Goal: Communication & Community: Answer question/provide support

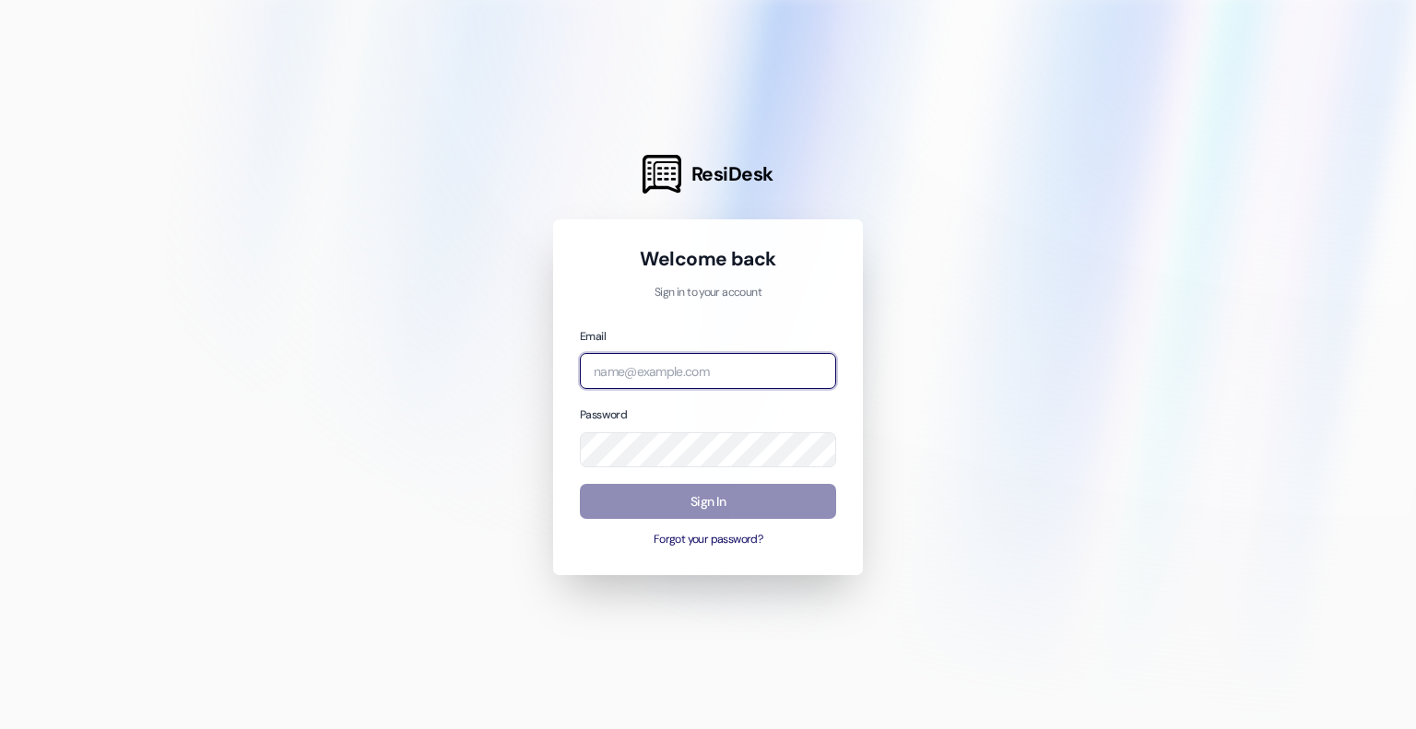
type input "[EMAIL_ADDRESS][DOMAIN_NAME]"
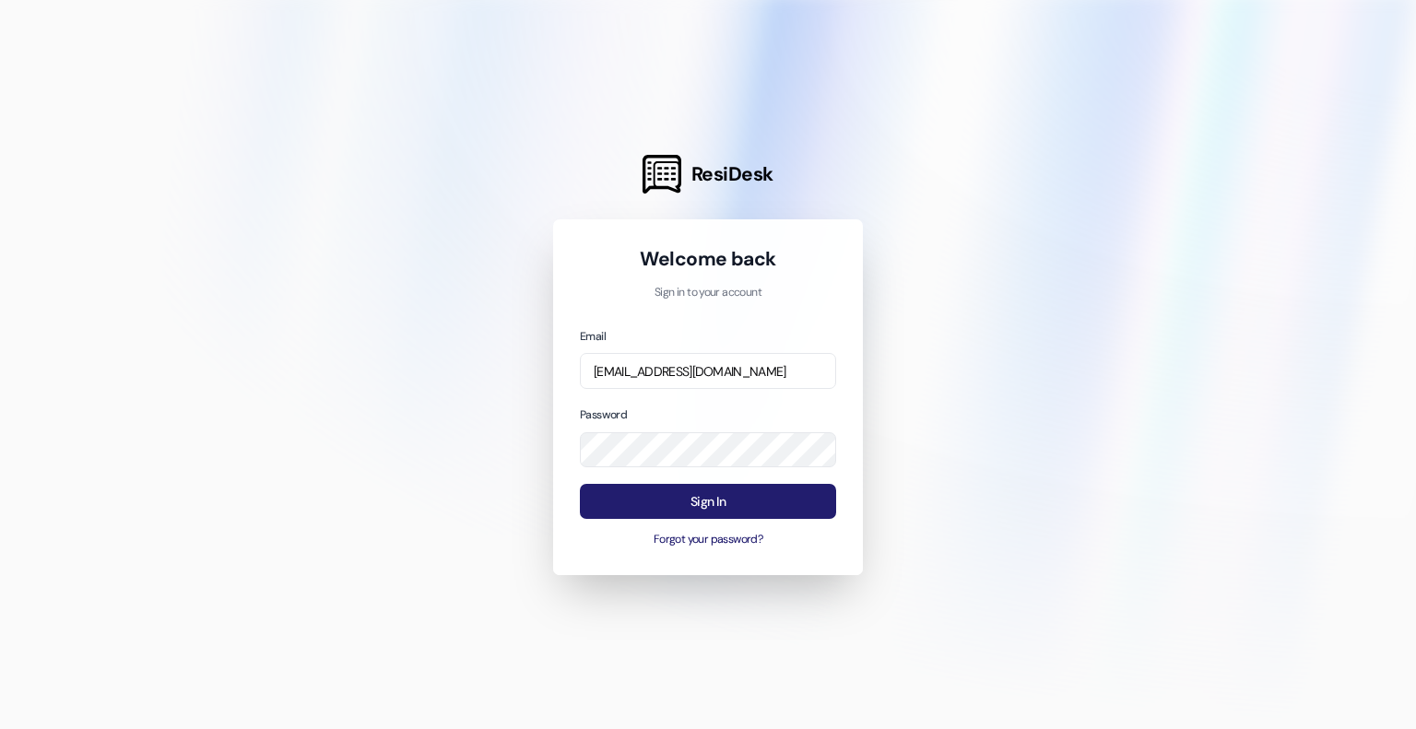
click at [647, 497] on button "Sign In" at bounding box center [708, 502] width 256 height 36
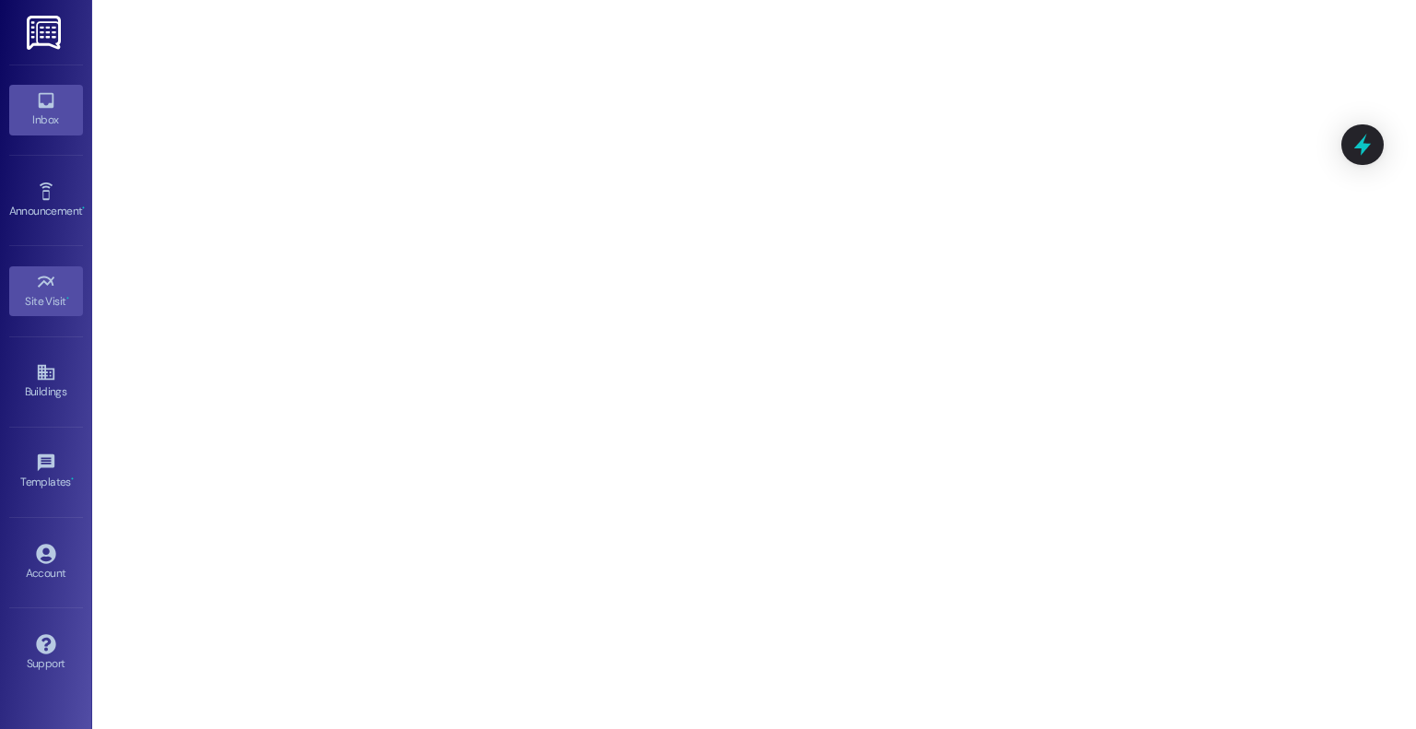
click at [66, 100] on link "Inbox" at bounding box center [46, 110] width 74 height 50
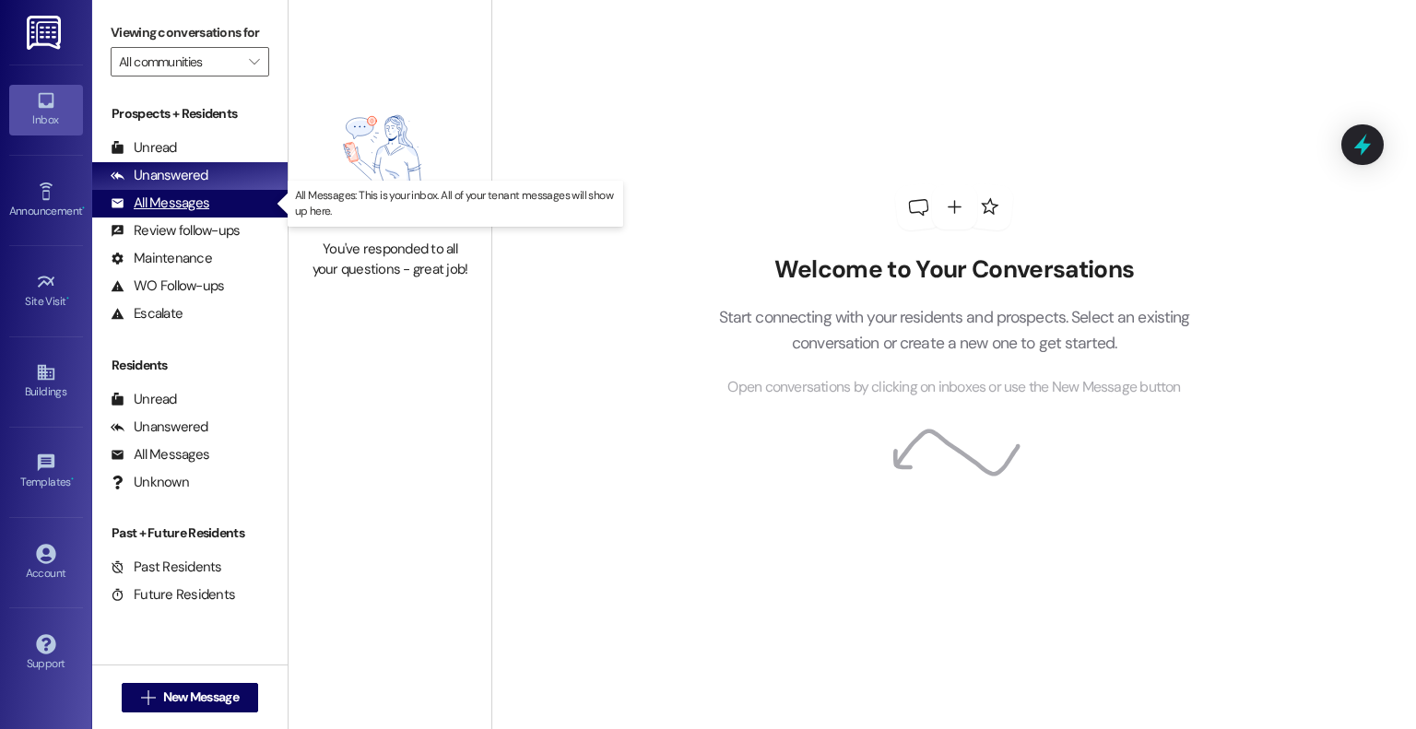
click at [165, 204] on div "All Messages" at bounding box center [160, 203] width 99 height 19
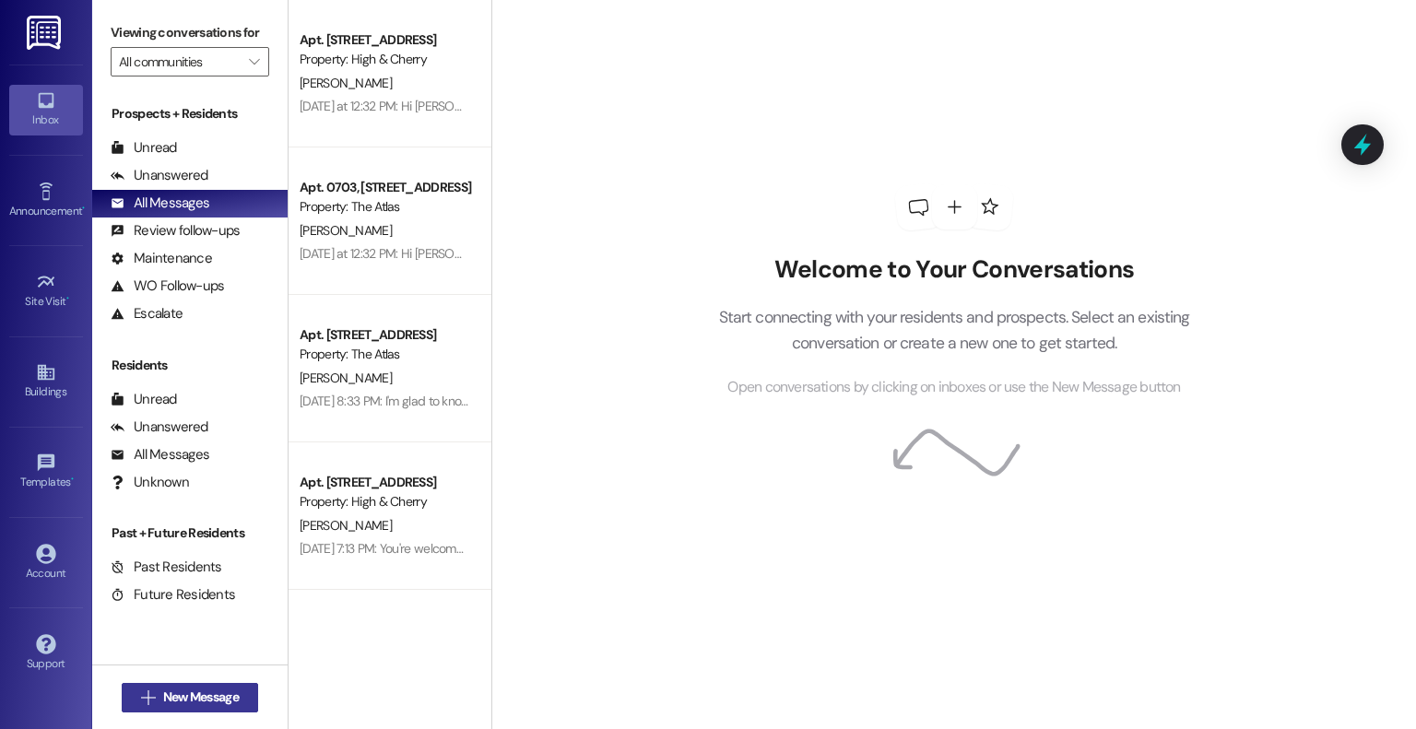
click at [202, 698] on span "New Message" at bounding box center [201, 697] width 76 height 19
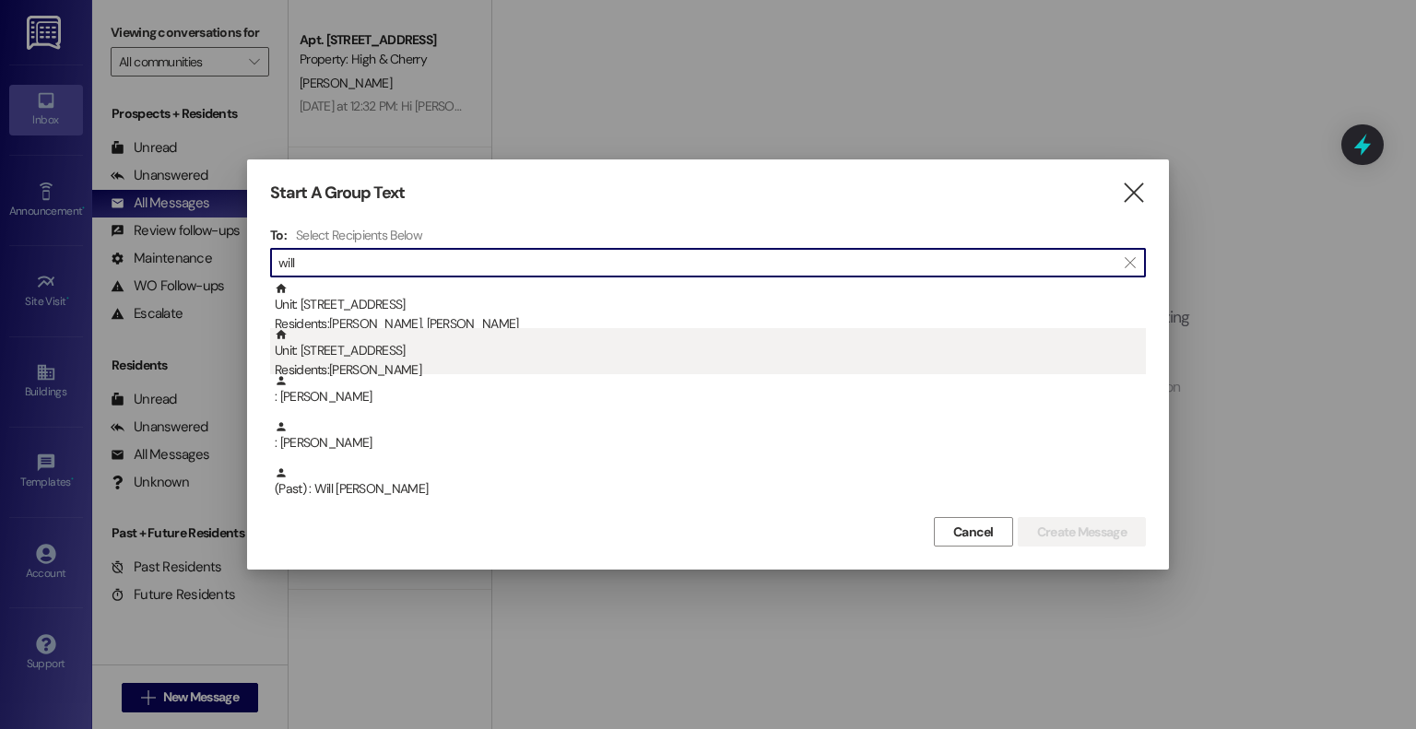
type input "will"
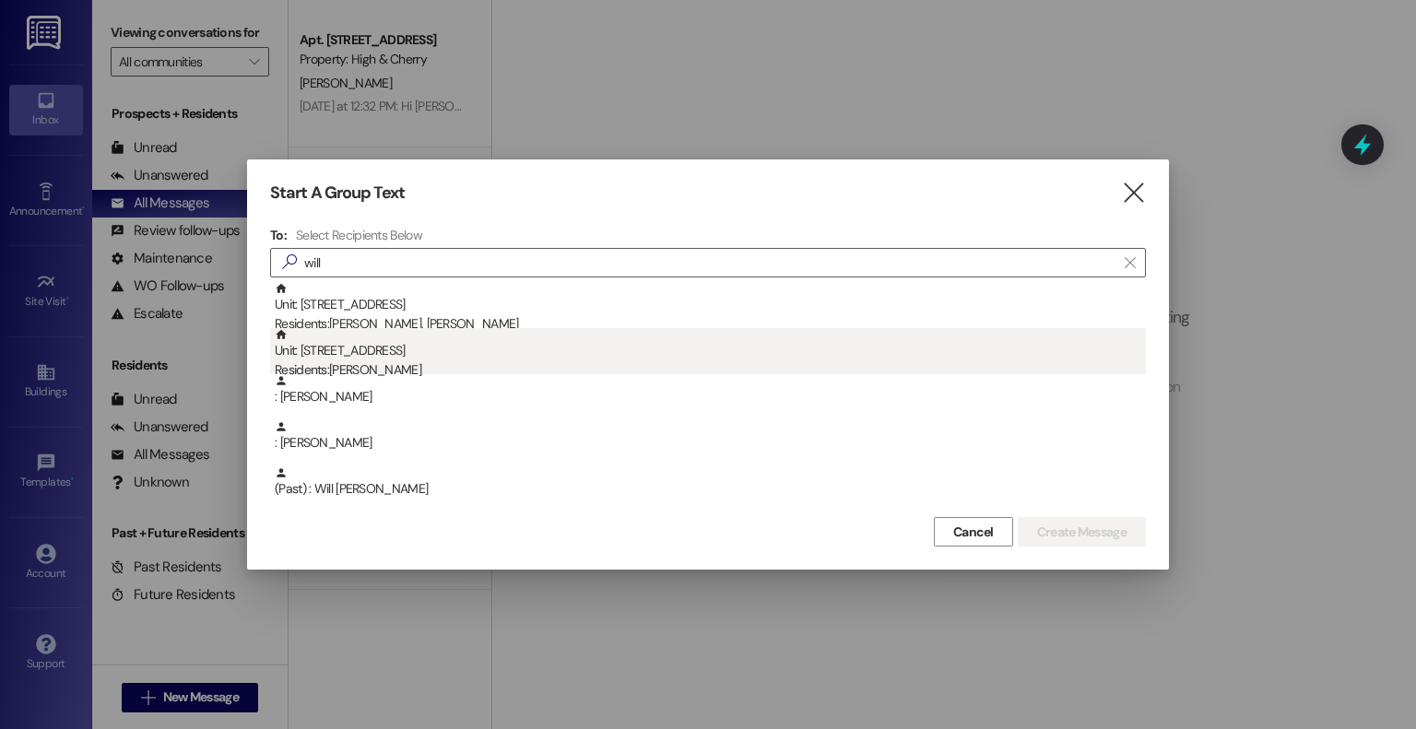
click at [417, 353] on div "Unit: [STREET_ADDRESS] Residents: [PERSON_NAME]" at bounding box center [710, 354] width 871 height 53
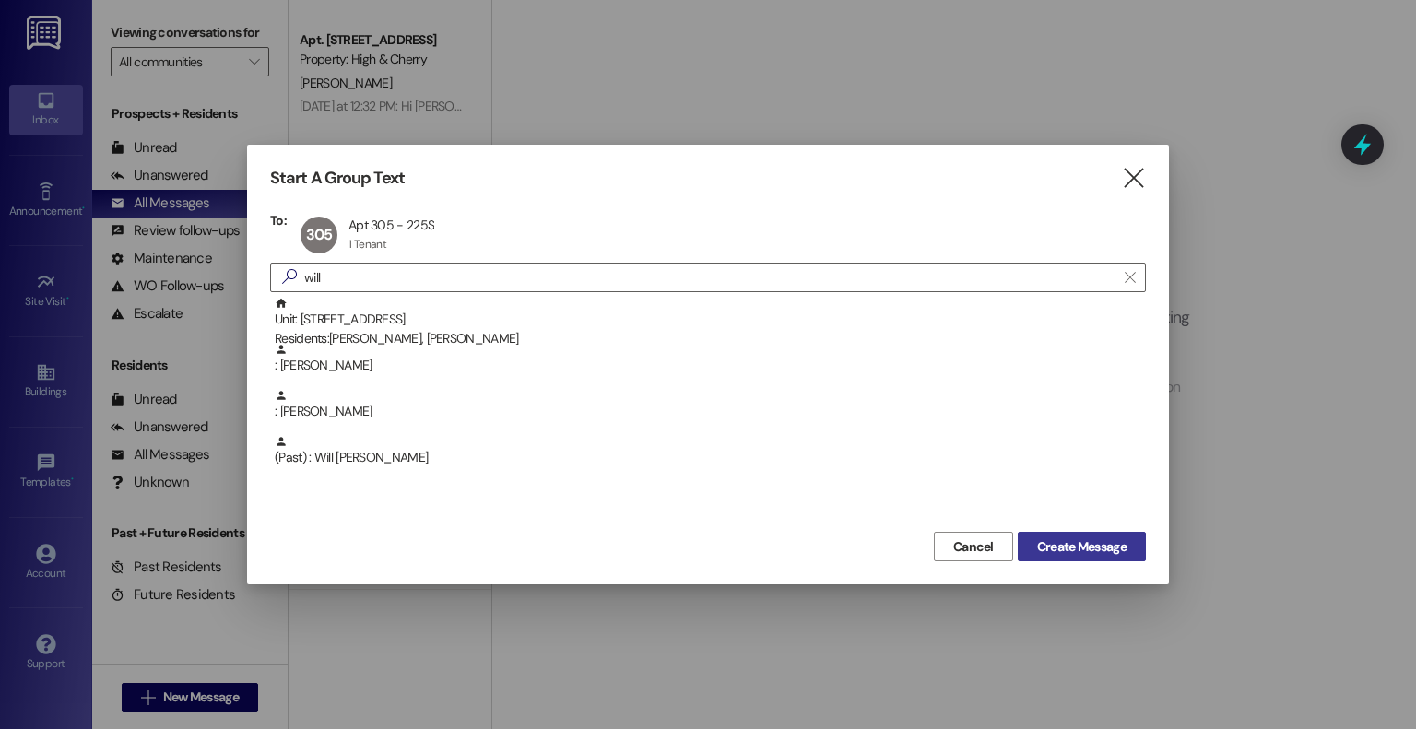
click at [1088, 545] on span "Create Message" at bounding box center [1081, 546] width 89 height 19
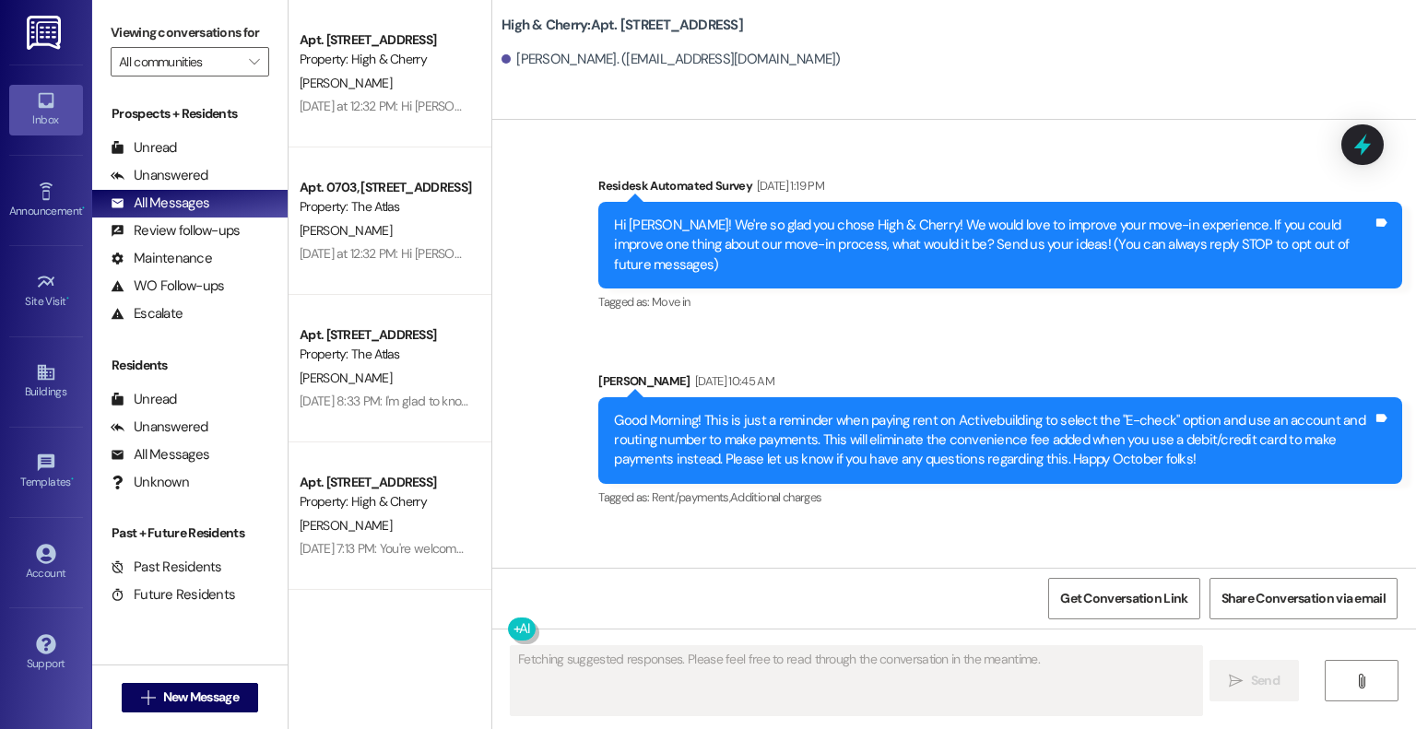
type textarea "Fetching suggested responses. Please feel free to read through the conversation…"
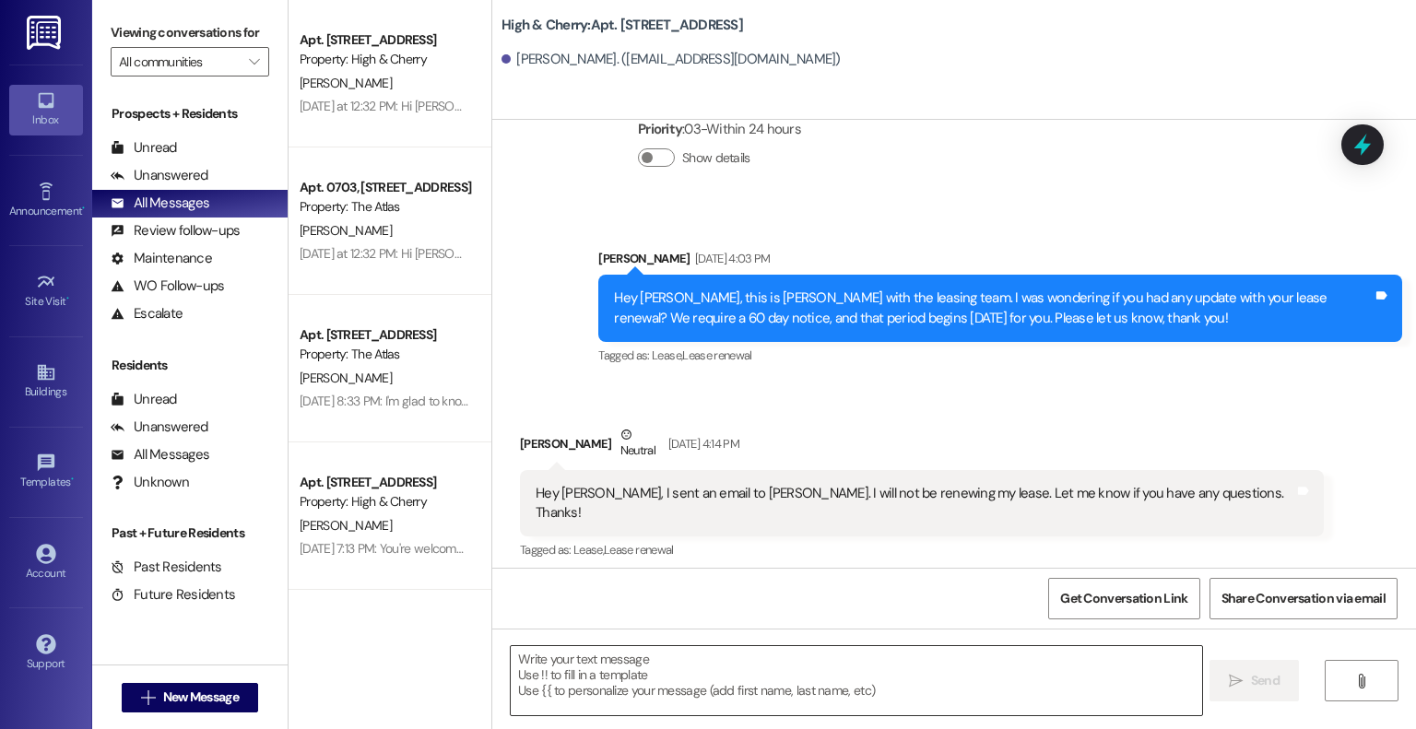
scroll to position [11017, 0]
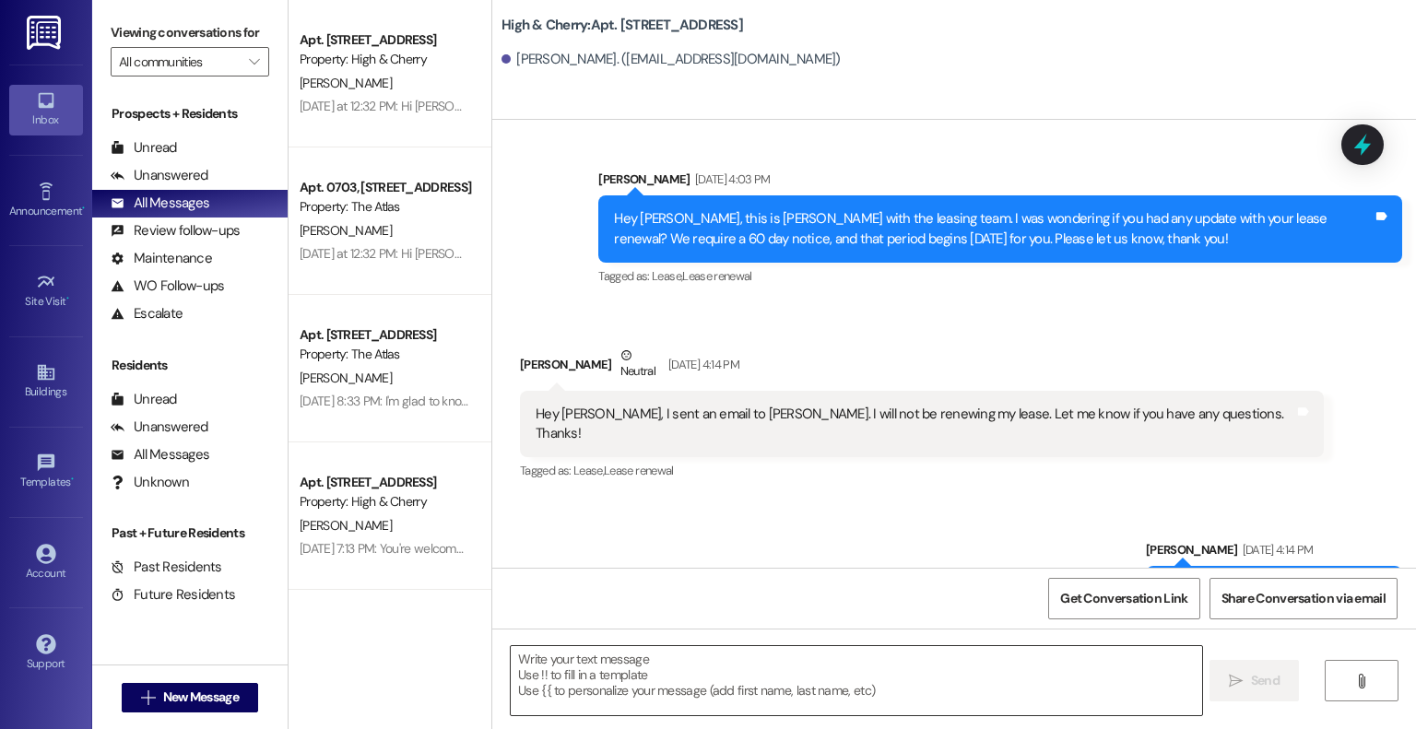
click at [854, 681] on textarea at bounding box center [856, 680] width 690 height 69
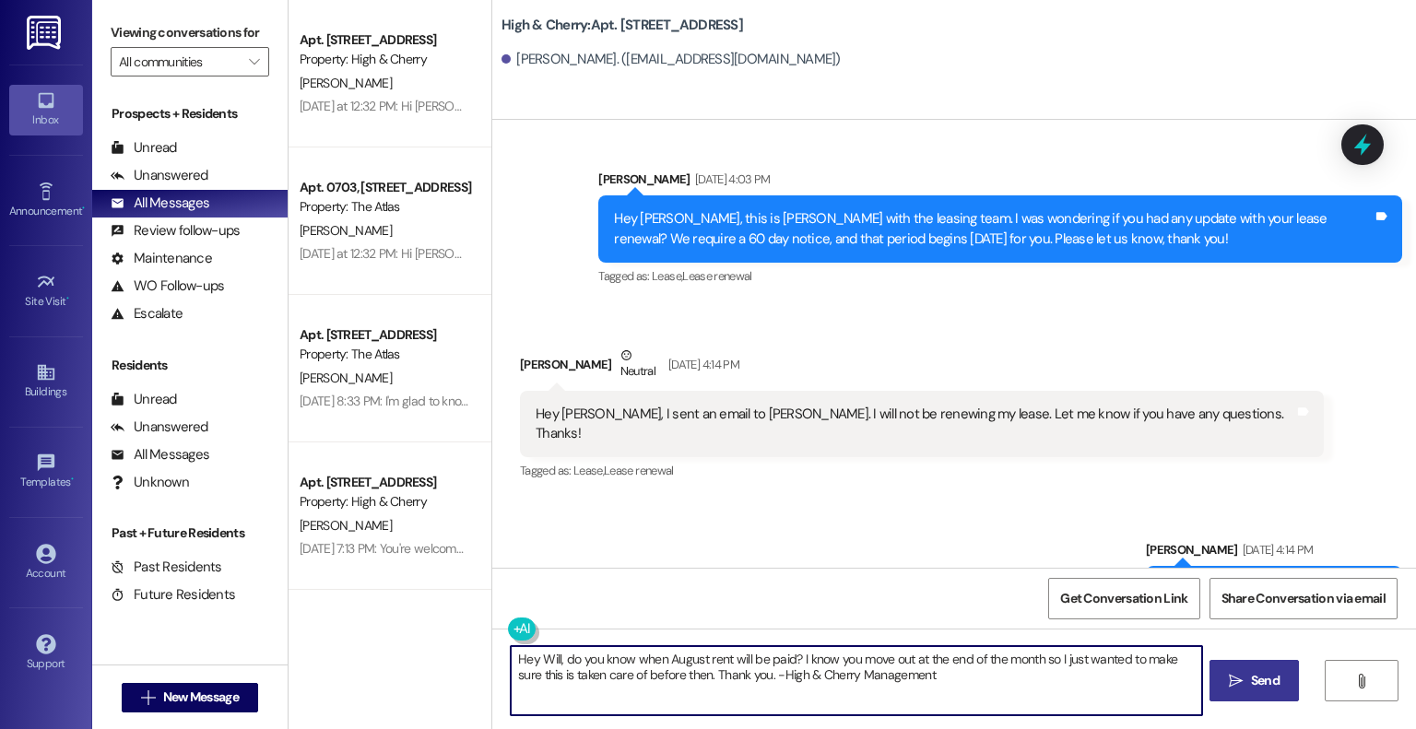
type textarea "Hey Will, do you know when August rent will be paid? I know you move out at the…"
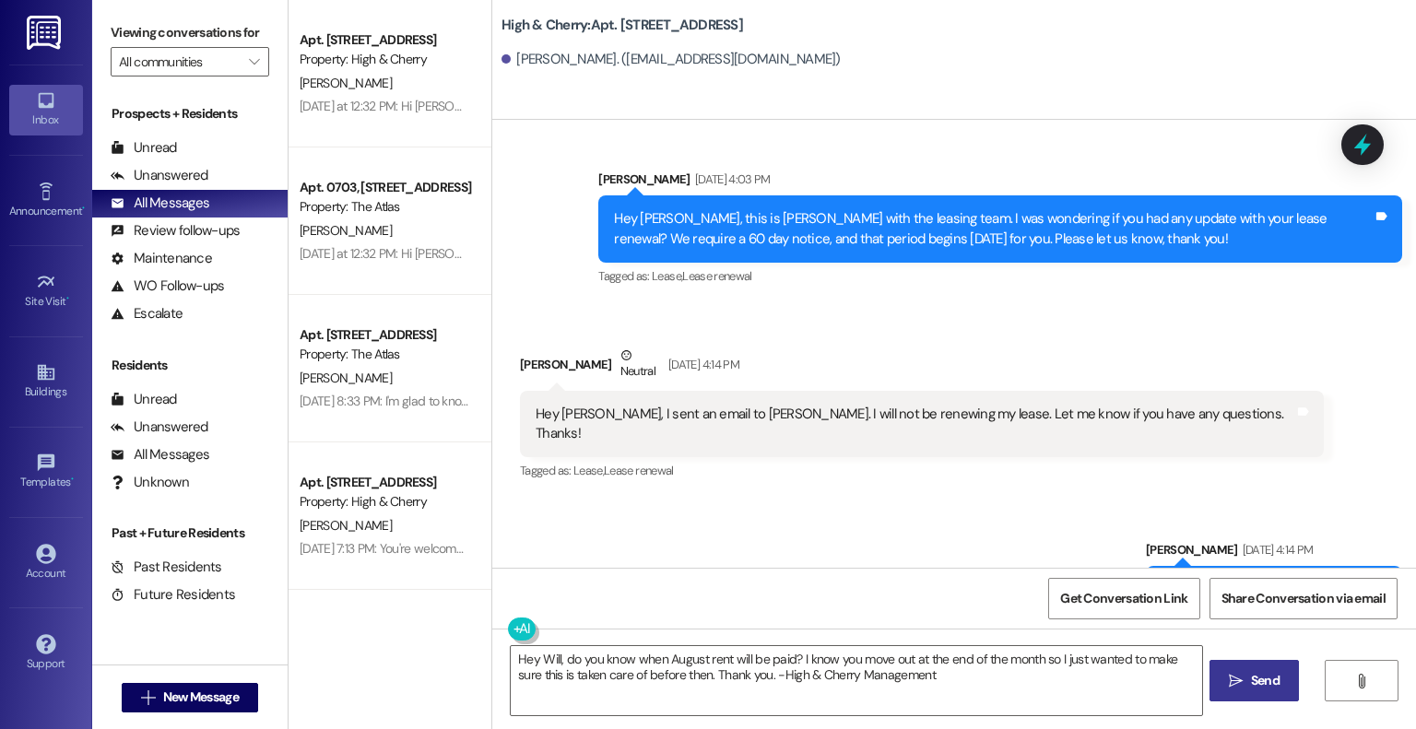
click at [1276, 668] on button " Send" at bounding box center [1254, 680] width 89 height 41
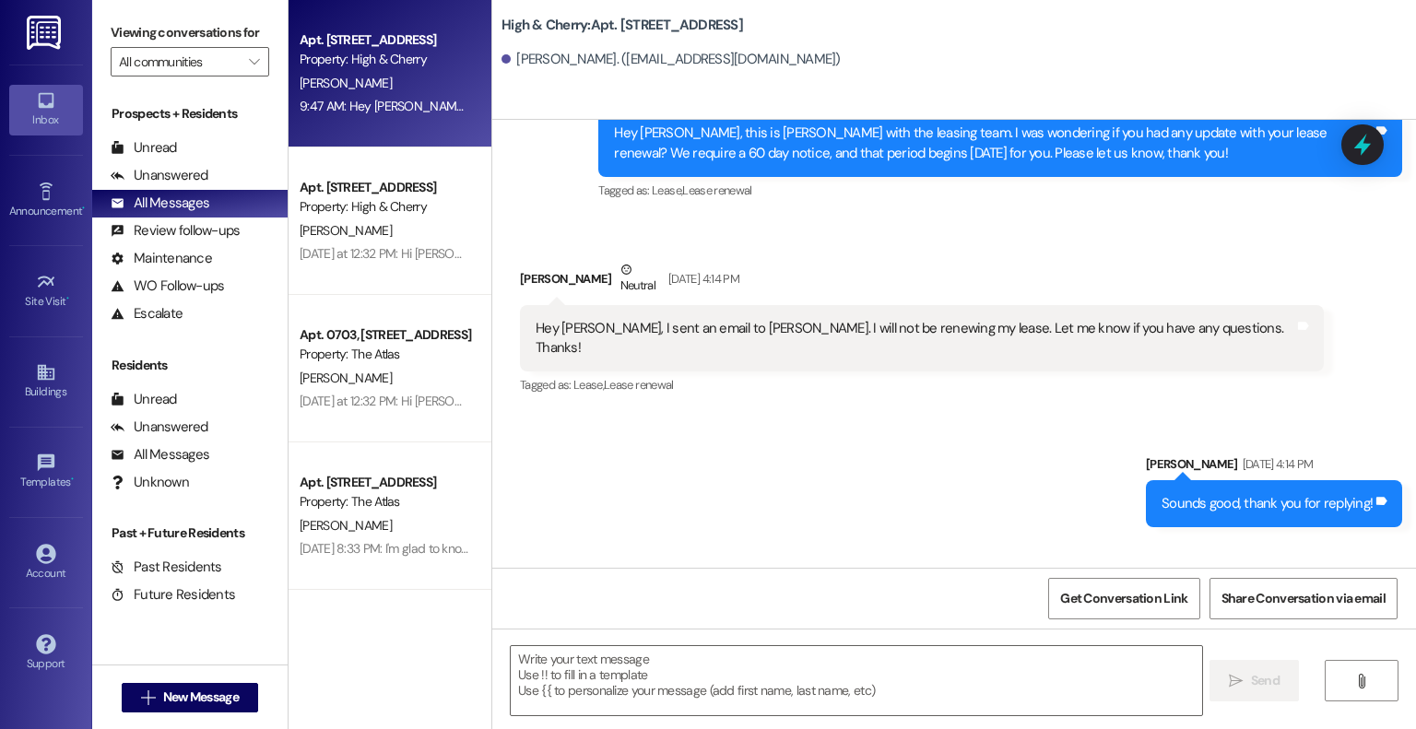
scroll to position [11165, 0]
